Goal: Task Accomplishment & Management: Complete application form

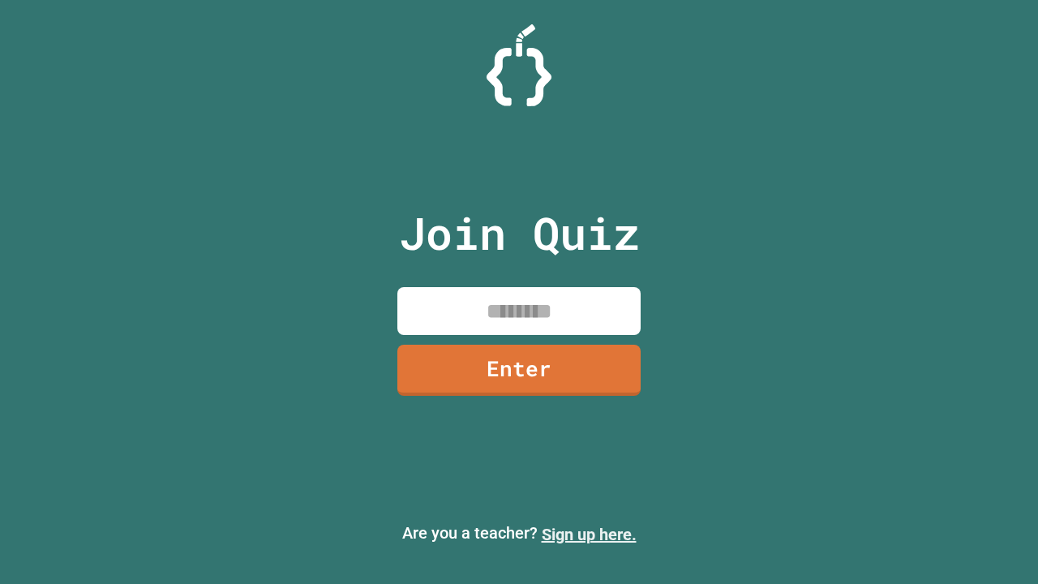
click at [589, 535] on link "Sign up here." at bounding box center [589, 534] width 95 height 19
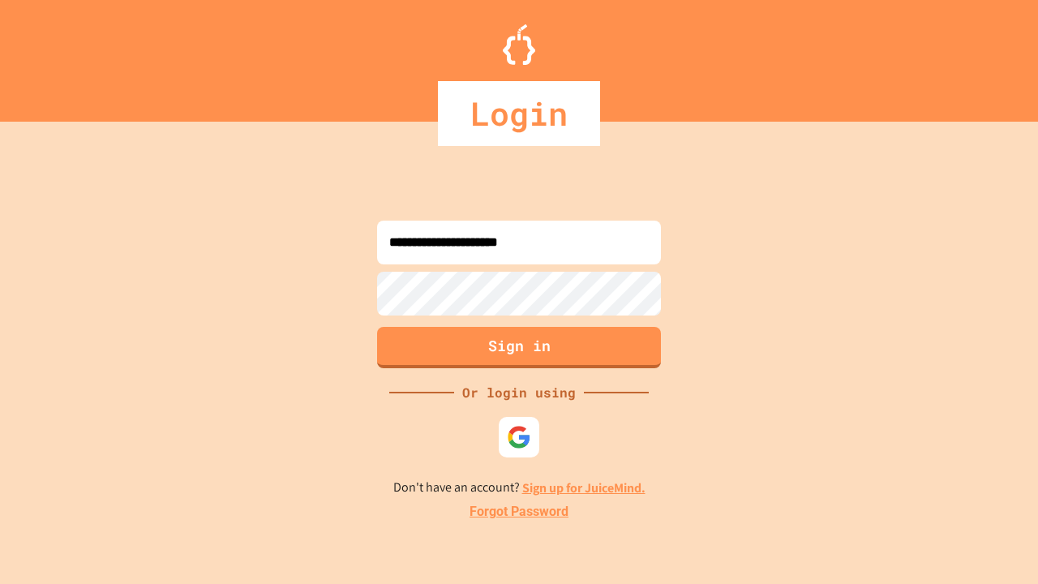
type input "**********"
